Goal: Task Accomplishment & Management: Use online tool/utility

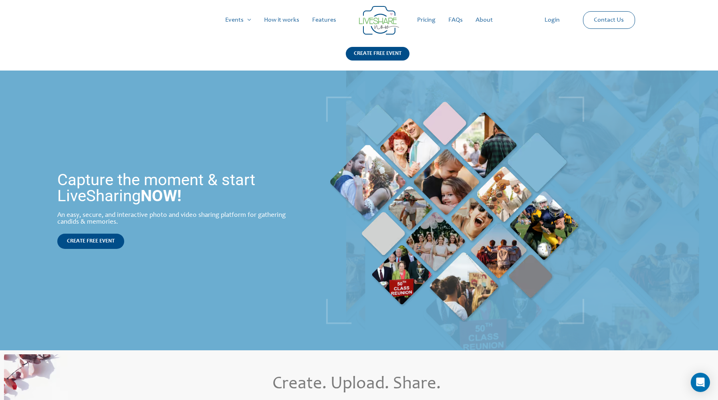
click at [279, 17] on link "How it works" at bounding box center [281, 20] width 48 height 26
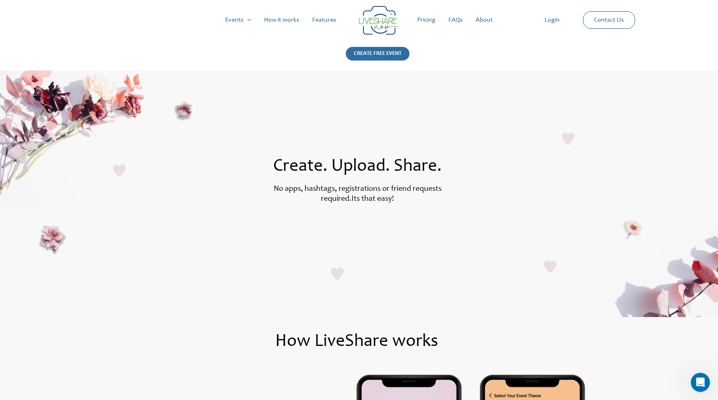
click at [395, 52] on div "CREATE FREE EVENT" at bounding box center [378, 54] width 64 height 14
